Goal: Information Seeking & Learning: Learn about a topic

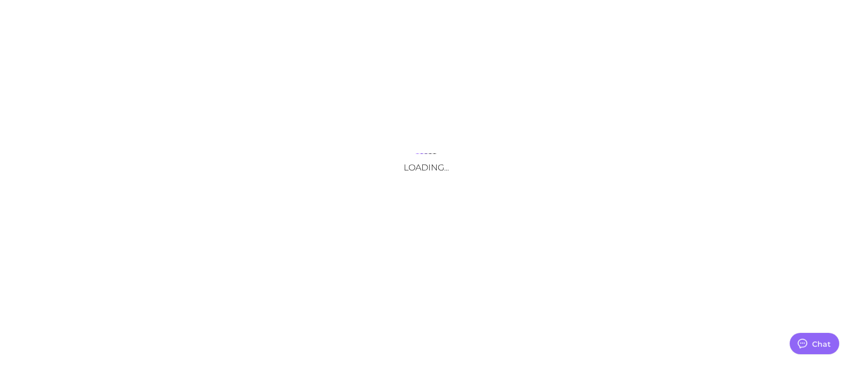
click at [279, 15] on div "Loading..." at bounding box center [426, 183] width 852 height 367
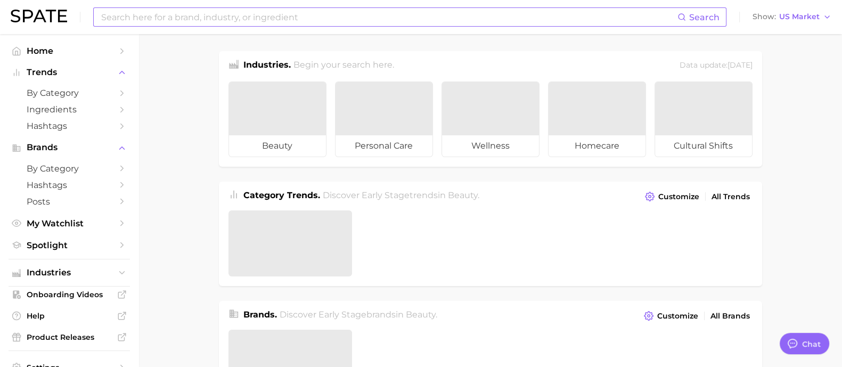
click at [285, 25] on input at bounding box center [388, 17] width 577 height 18
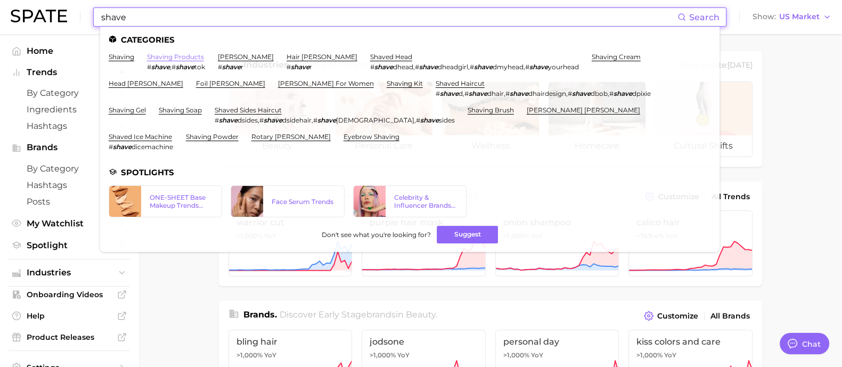
type input "shave"
click at [175, 60] on link "shaving products" at bounding box center [175, 57] width 57 height 8
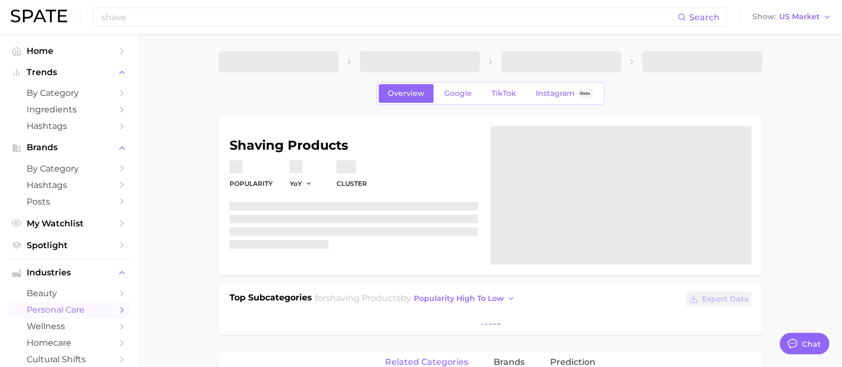
type textarea "x"
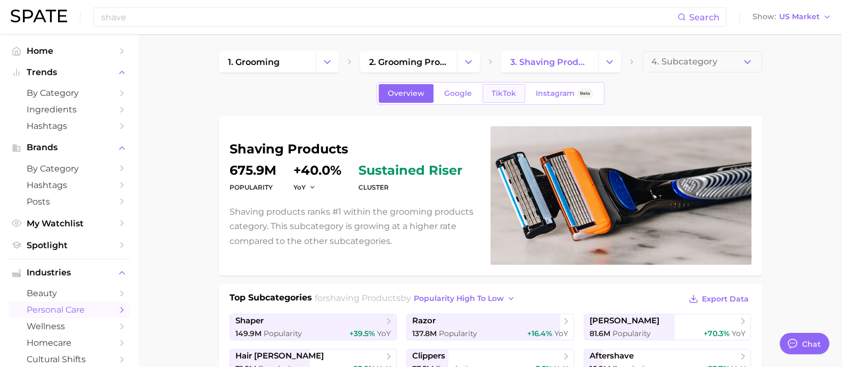
click at [498, 95] on span "TikTok" at bounding box center [504, 93] width 25 height 9
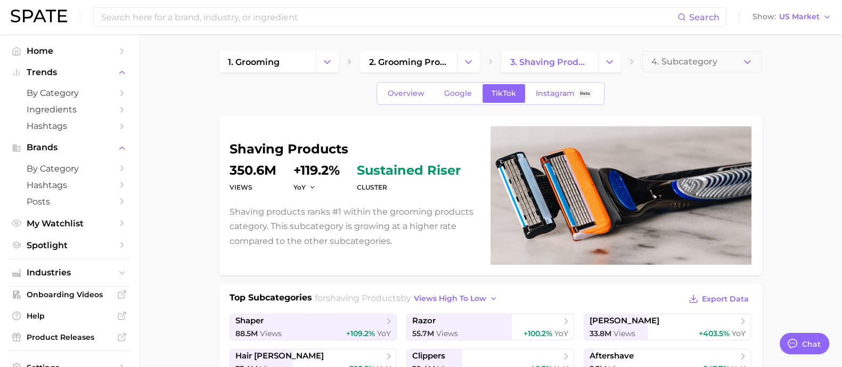
click at [455, 83] on div "Overview Google TikTok Instagram Beta" at bounding box center [491, 93] width 228 height 23
click at [462, 87] on link "Google" at bounding box center [458, 93] width 46 height 19
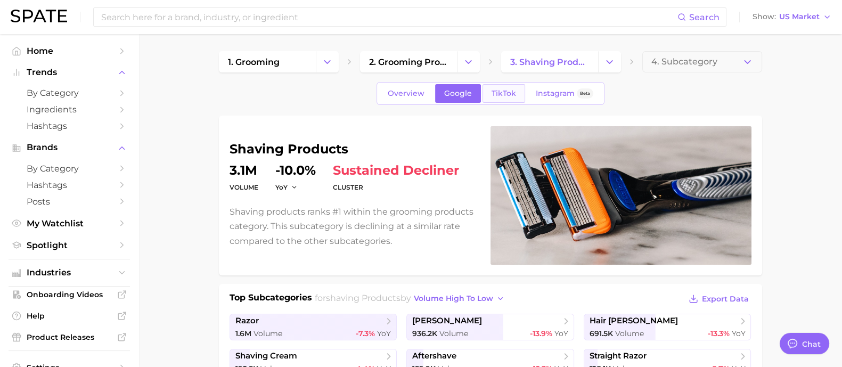
click at [493, 93] on span "TikTok" at bounding box center [504, 93] width 25 height 9
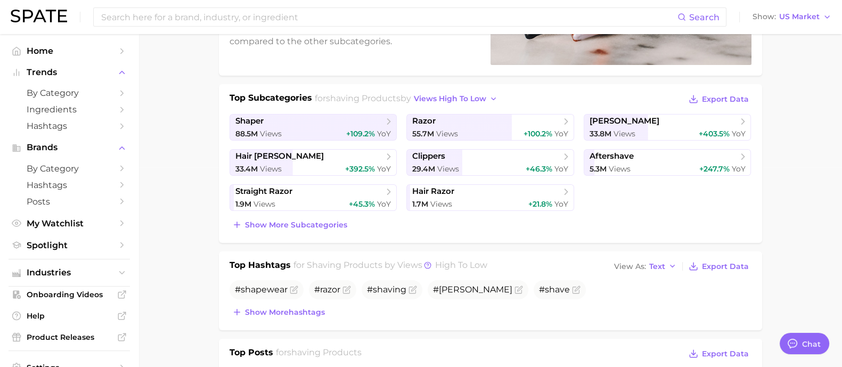
scroll to position [66, 0]
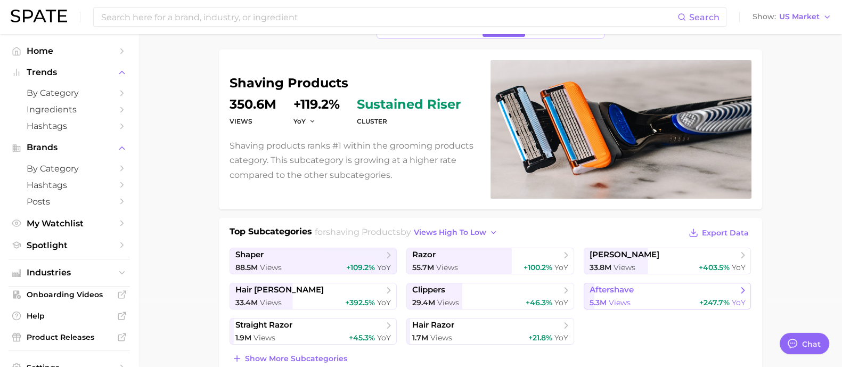
click at [631, 294] on span "aftershave" at bounding box center [664, 290] width 148 height 11
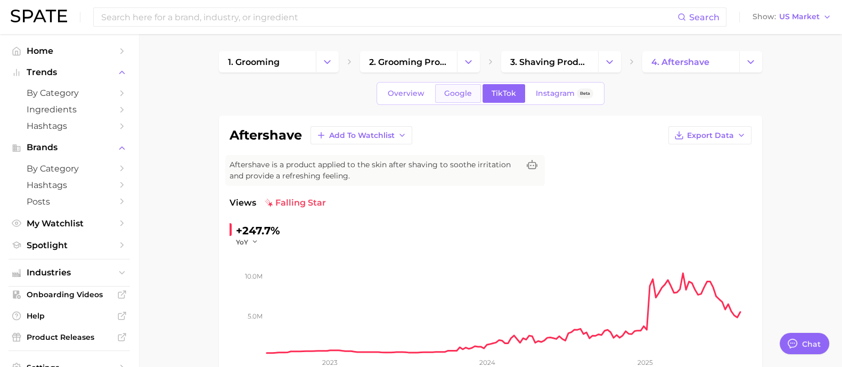
click at [459, 93] on span "Google" at bounding box center [458, 93] width 28 height 9
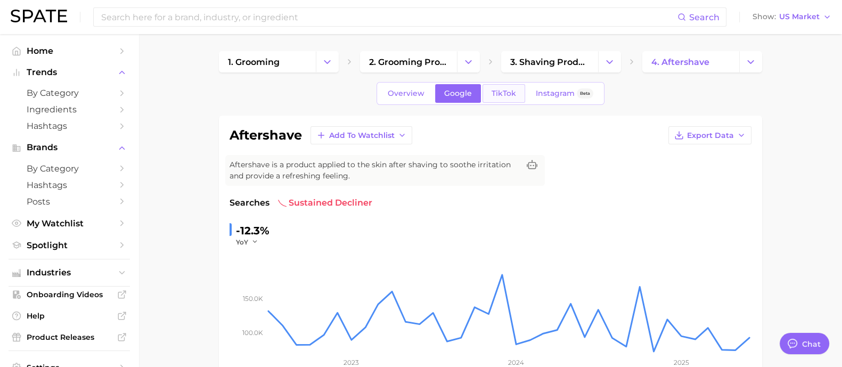
click at [496, 93] on span "TikTok" at bounding box center [504, 93] width 25 height 9
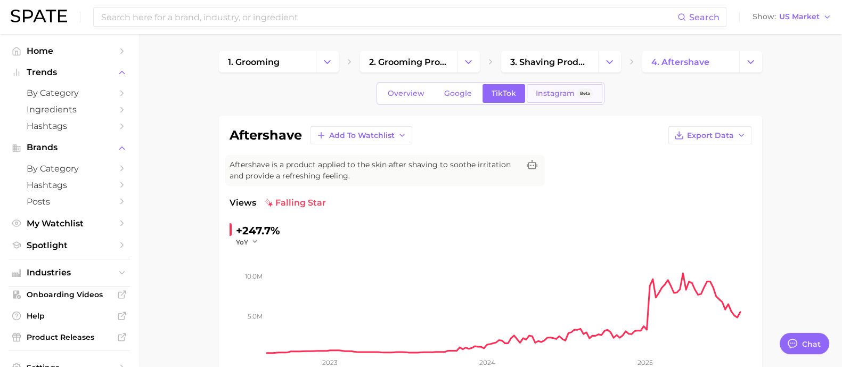
click at [554, 93] on span "Instagram" at bounding box center [555, 93] width 39 height 9
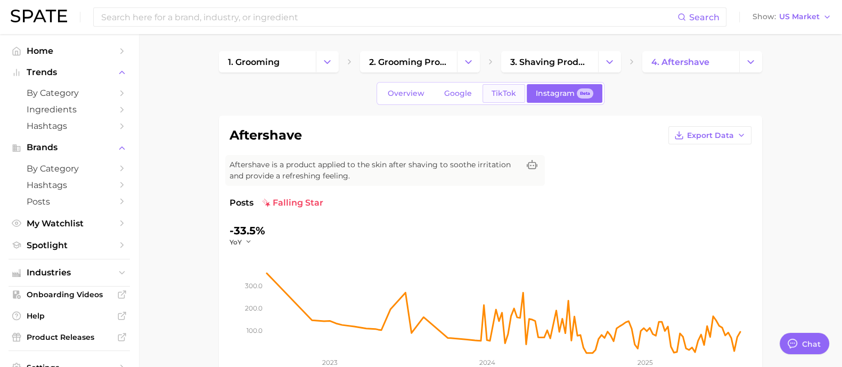
click at [500, 86] on link "TikTok" at bounding box center [504, 93] width 43 height 19
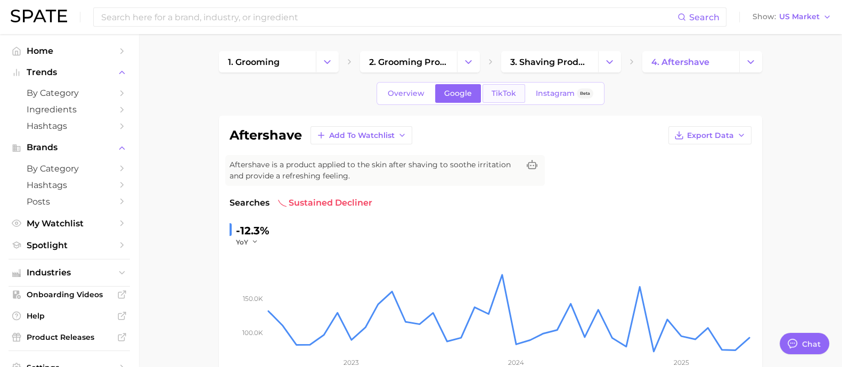
click at [493, 94] on span "TikTok" at bounding box center [504, 93] width 25 height 9
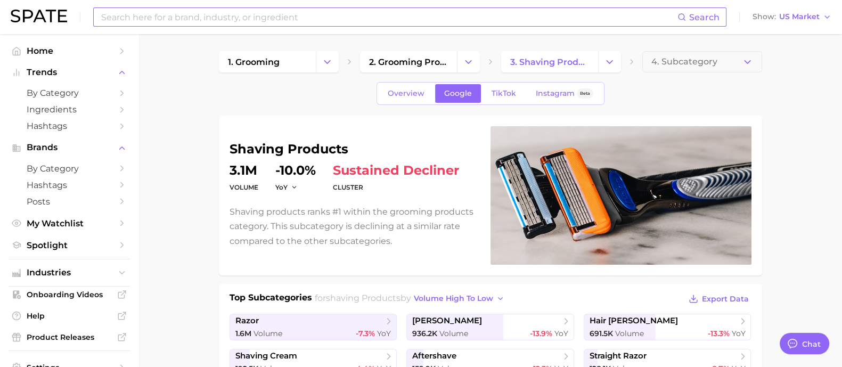
click at [282, 20] on input at bounding box center [388, 17] width 577 height 18
type input "s"
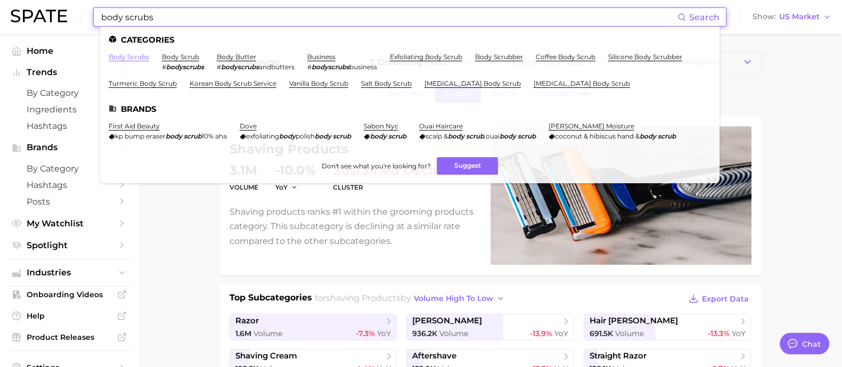
type input "body scrubs"
click at [144, 54] on link "body scrubs" at bounding box center [129, 57] width 40 height 8
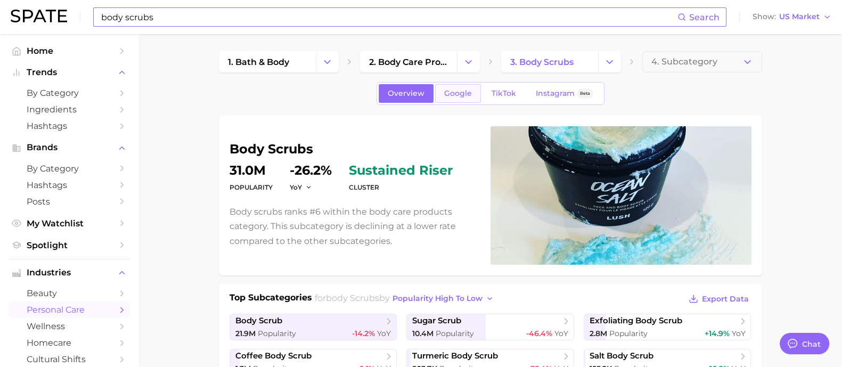
click at [457, 99] on link "Google" at bounding box center [458, 93] width 46 height 19
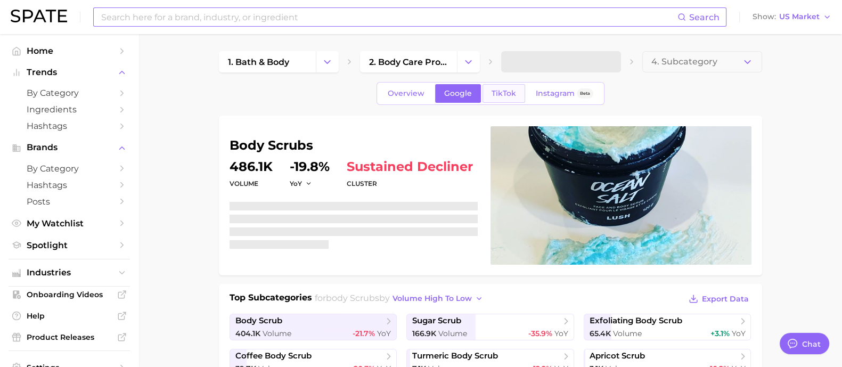
click at [501, 96] on span "TikTok" at bounding box center [504, 93] width 25 height 9
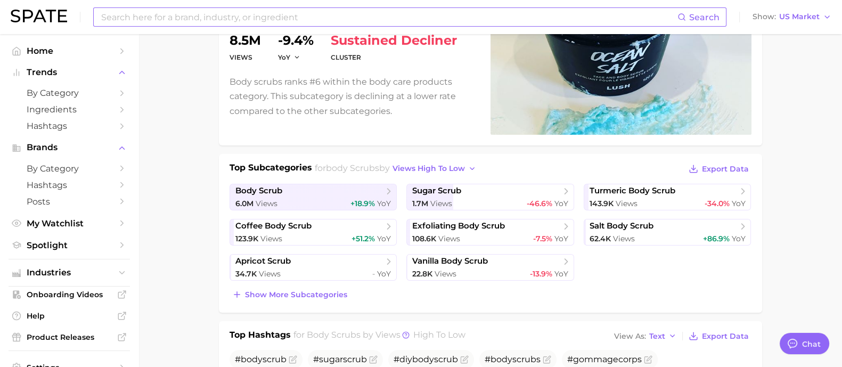
scroll to position [133, 0]
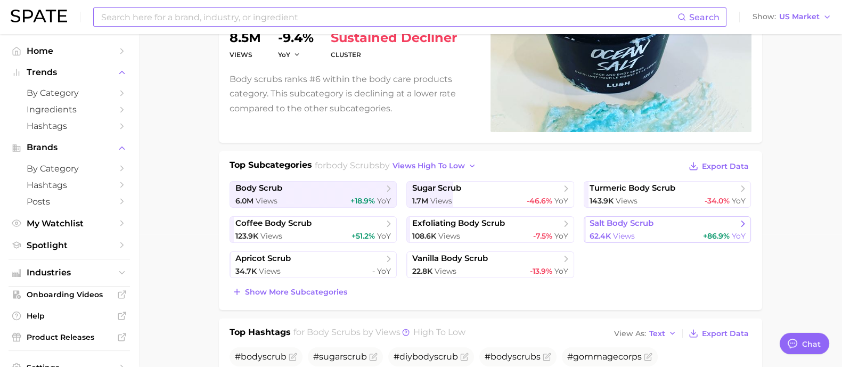
click at [689, 233] on div "62.4k Views +86.9% YoY" at bounding box center [668, 236] width 156 height 10
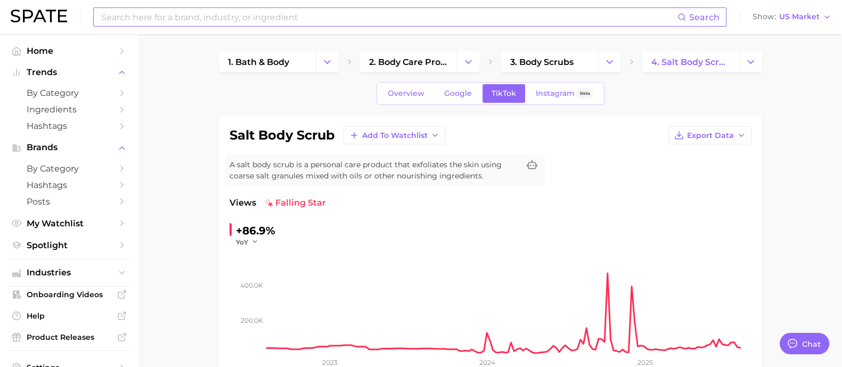
click at [383, 20] on input at bounding box center [388, 17] width 577 height 18
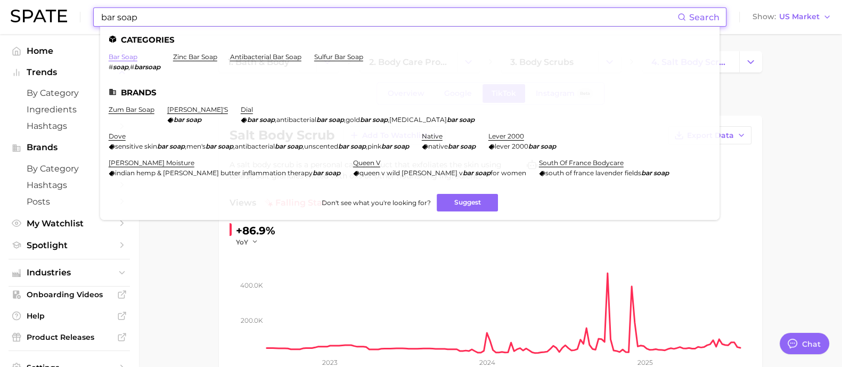
type input "bar soap"
click at [134, 57] on link "bar soap" at bounding box center [123, 57] width 29 height 8
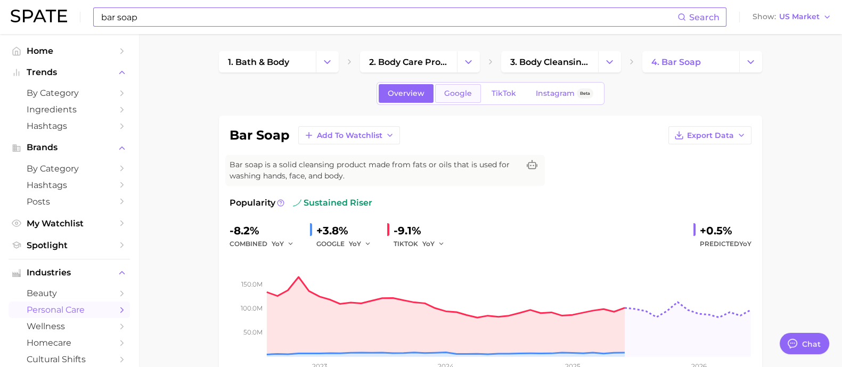
click at [462, 92] on span "Google" at bounding box center [458, 93] width 28 height 9
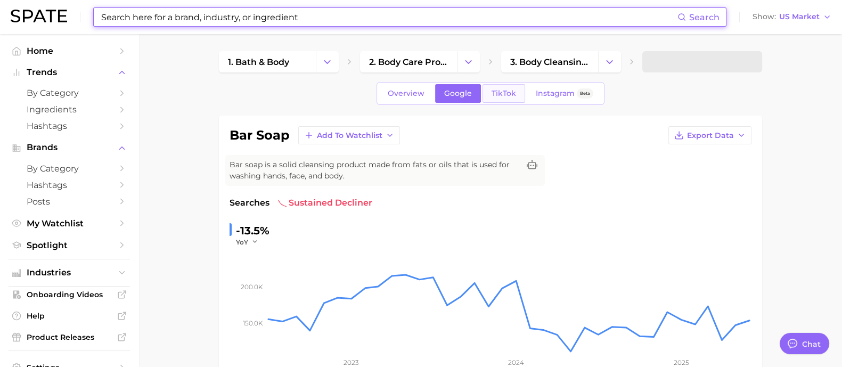
click at [501, 93] on span "TikTok" at bounding box center [504, 93] width 25 height 9
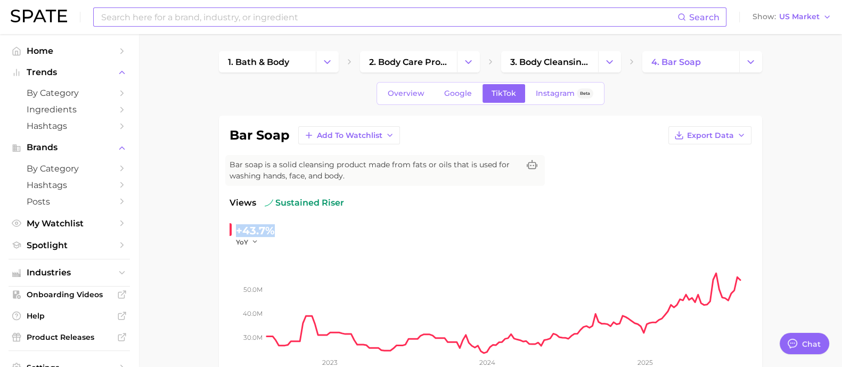
drag, startPoint x: 290, startPoint y: 225, endPoint x: 238, endPoint y: 227, distance: 52.8
click at [238, 227] on div "+43.7% YoY" at bounding box center [302, 234] width 145 height 25
copy div "+43.7%"
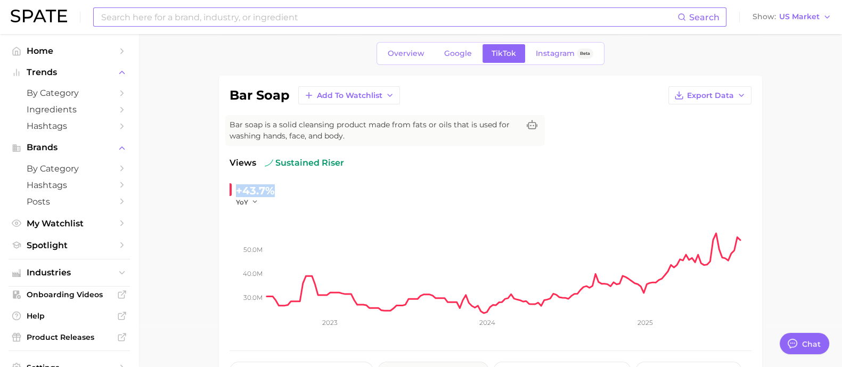
scroll to position [133, 0]
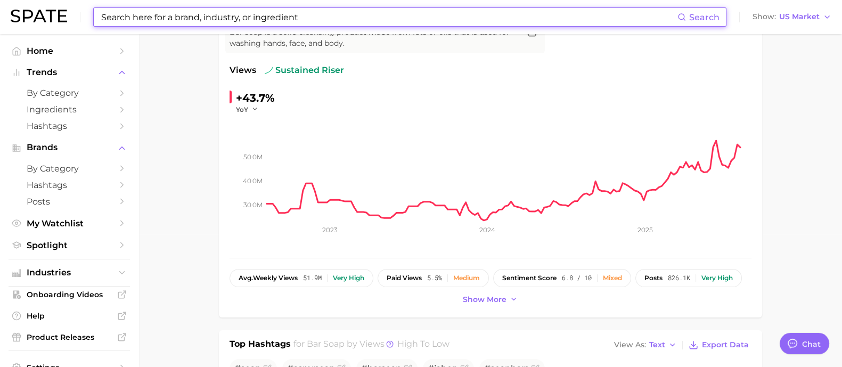
click at [301, 20] on input at bounding box center [388, 17] width 577 height 18
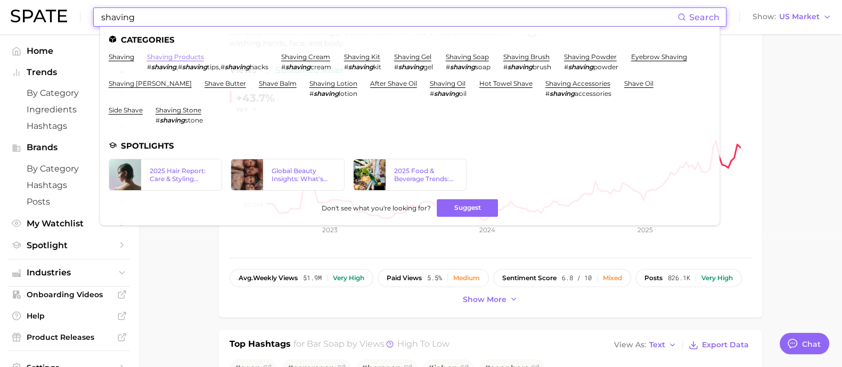
type input "shaving"
click at [171, 60] on link "shaving products" at bounding box center [175, 57] width 57 height 8
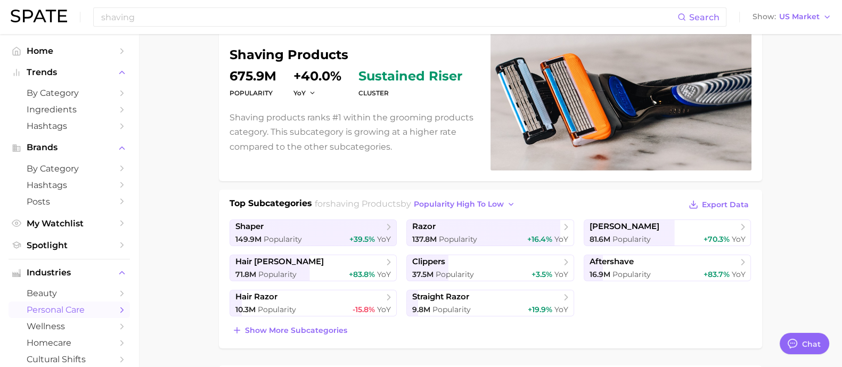
scroll to position [133, 0]
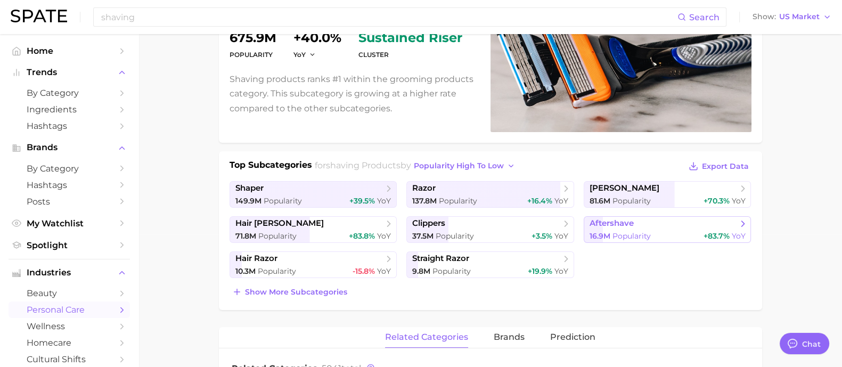
click at [643, 225] on span "aftershave" at bounding box center [664, 223] width 148 height 11
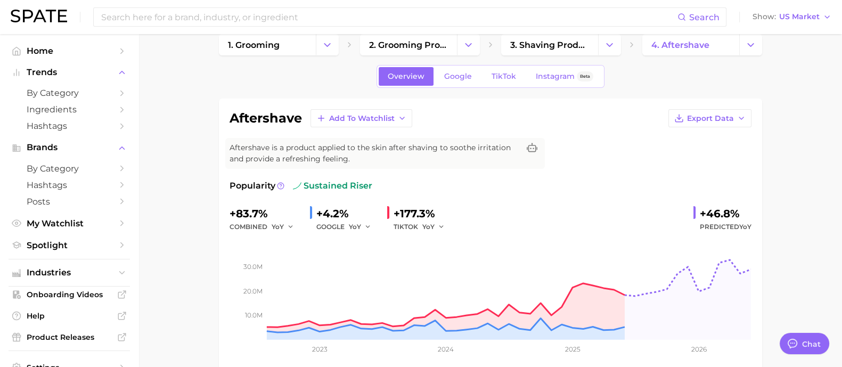
scroll to position [66, 0]
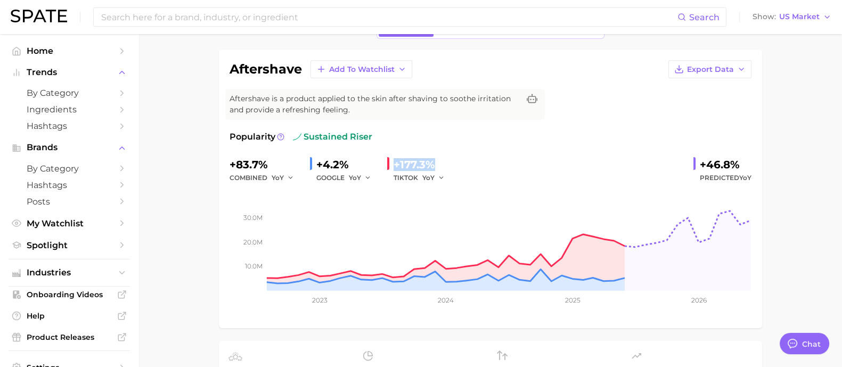
drag, startPoint x: 441, startPoint y: 162, endPoint x: 394, endPoint y: 160, distance: 47.5
click at [394, 160] on div "+177.3%" at bounding box center [423, 164] width 59 height 17
copy div "+177.3%"
